Goal: Information Seeking & Learning: Learn about a topic

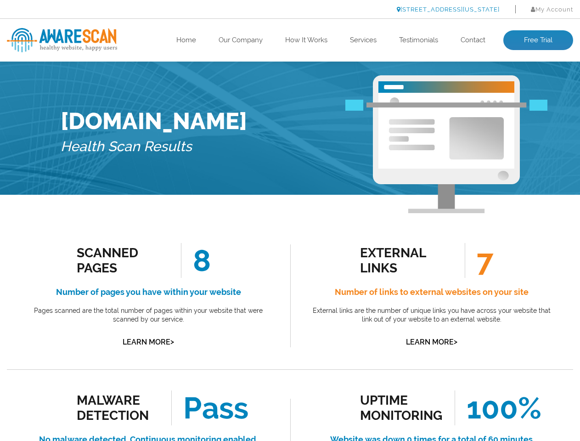
click at [423, 9] on link "[STREET_ADDRESS][US_STATE]" at bounding box center [448, 9] width 103 height 7
click at [148, 342] on link "Learn More >" at bounding box center [148, 341] width 51 height 9
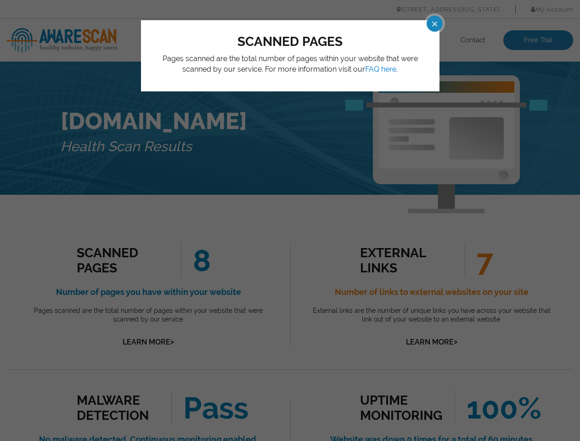
click at [290, 220] on div "scanned pages Pages scanned are the total number of pages within your website t…" at bounding box center [290, 220] width 580 height 441
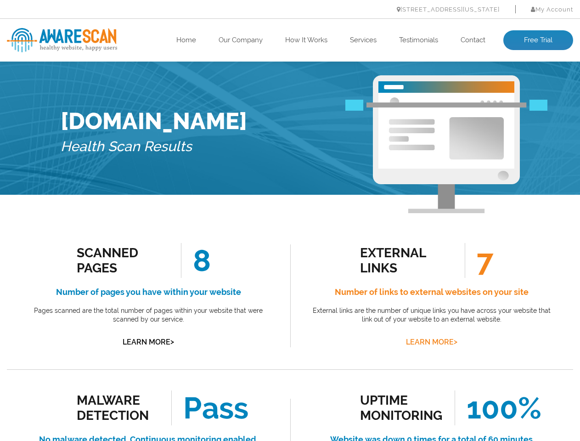
click at [431, 342] on link "Learn More >" at bounding box center [431, 341] width 51 height 9
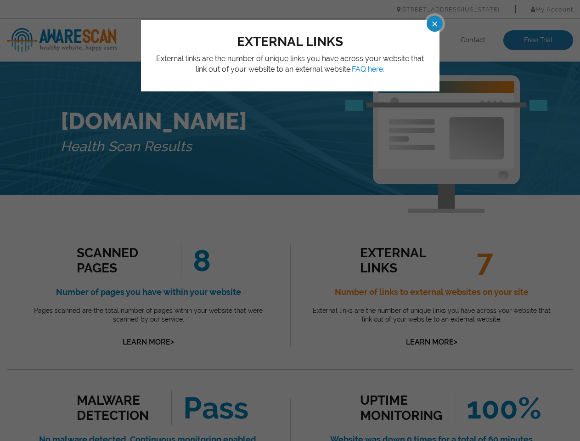
click at [290, 220] on div "external links External links are the number of unique links you have across yo…" at bounding box center [290, 220] width 580 height 441
